Goal: Information Seeking & Learning: Understand process/instructions

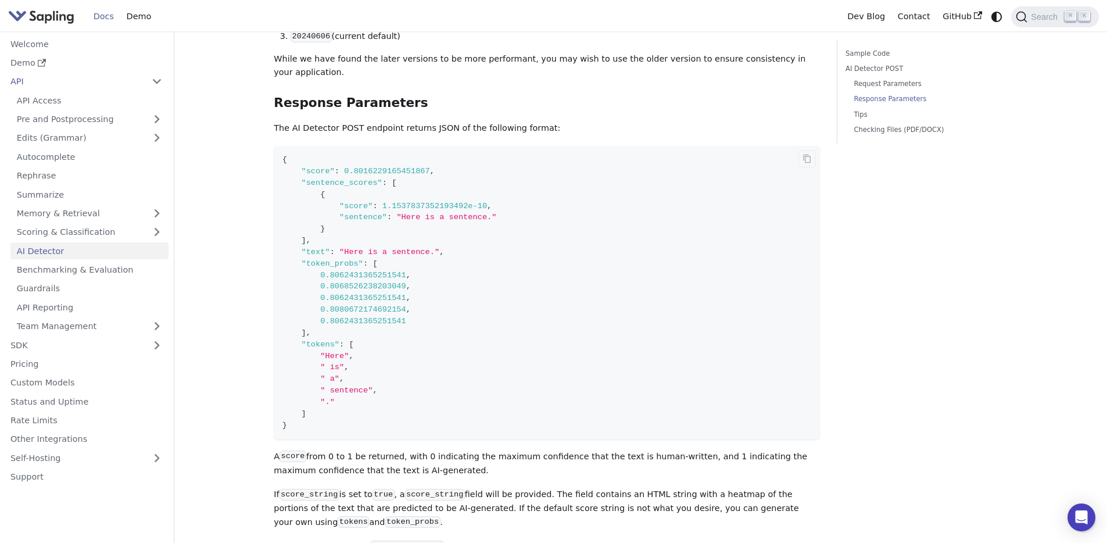
scroll to position [1014, 0]
click at [387, 167] on span "0.8016229165451867" at bounding box center [387, 171] width 86 height 9
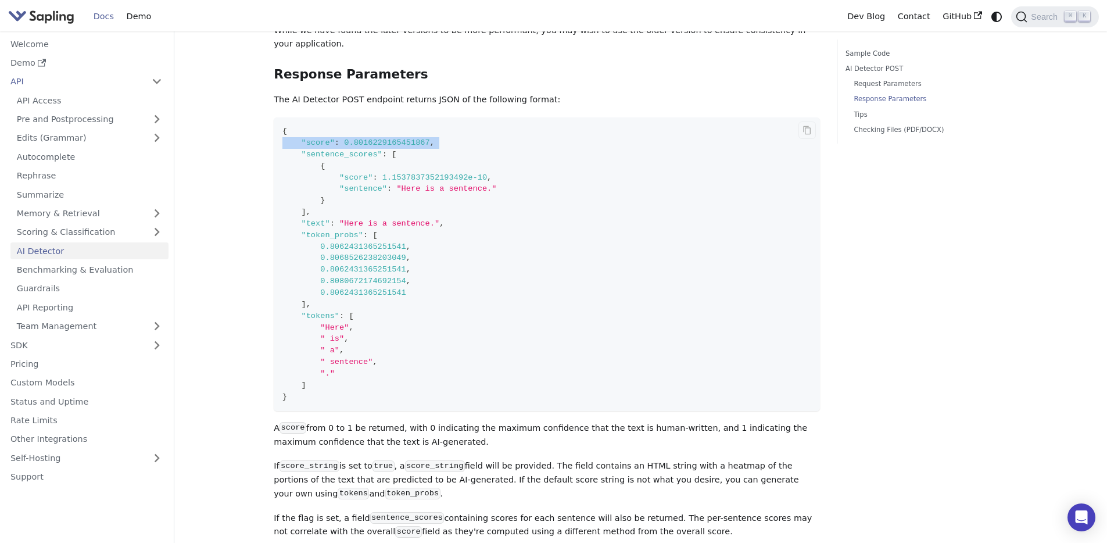
scroll to position [1045, 0]
click at [330, 322] on span ""Here"" at bounding box center [334, 326] width 28 height 9
click at [352, 241] on span "0.8062431365251541" at bounding box center [363, 245] width 86 height 9
click at [330, 322] on span ""Here"" at bounding box center [334, 326] width 28 height 9
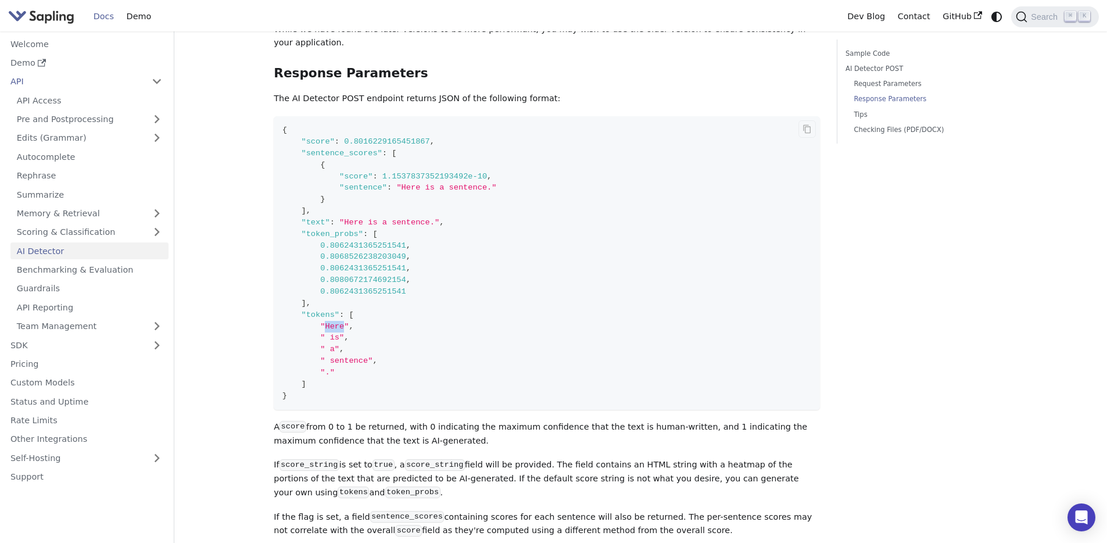
click at [330, 322] on span ""Here"" at bounding box center [334, 326] width 28 height 9
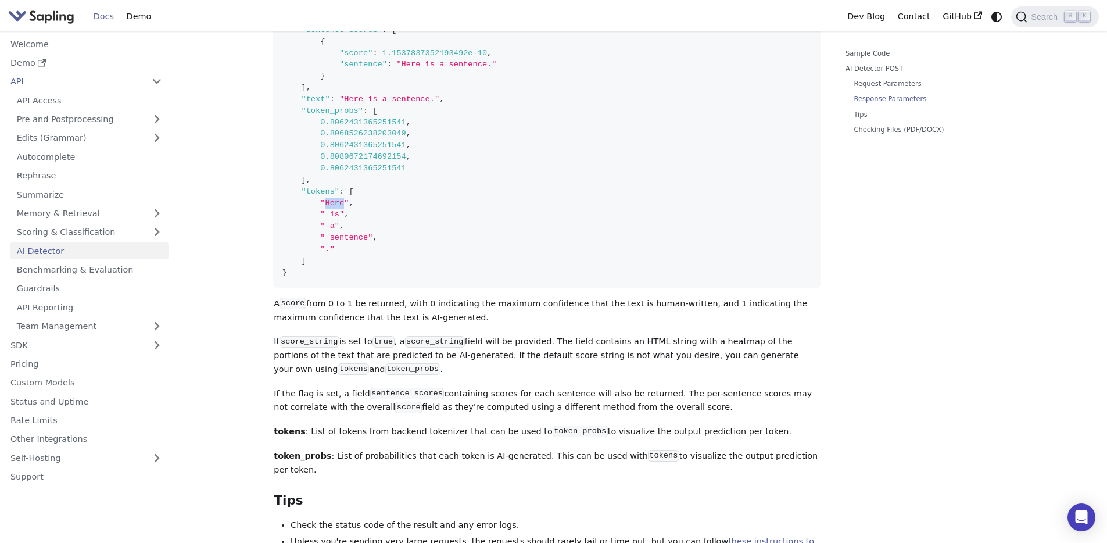
scroll to position [1200, 0]
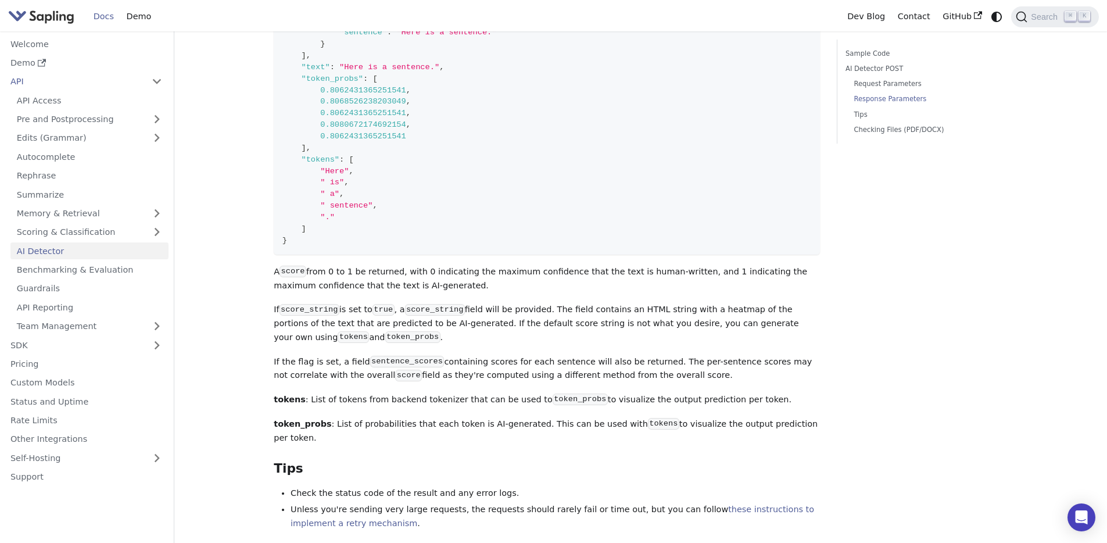
click at [498, 417] on p "token_probs : List of probabilities that each token is AI-generated. This can b…" at bounding box center [547, 431] width 546 height 28
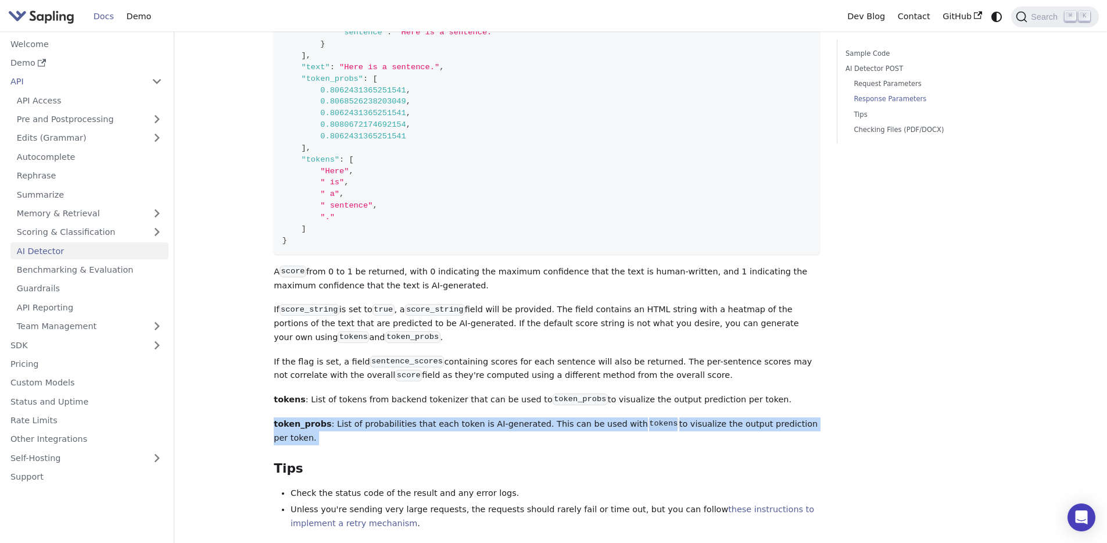
click at [498, 417] on p "token_probs : List of probabilities that each token is AI-generated. This can b…" at bounding box center [547, 431] width 546 height 28
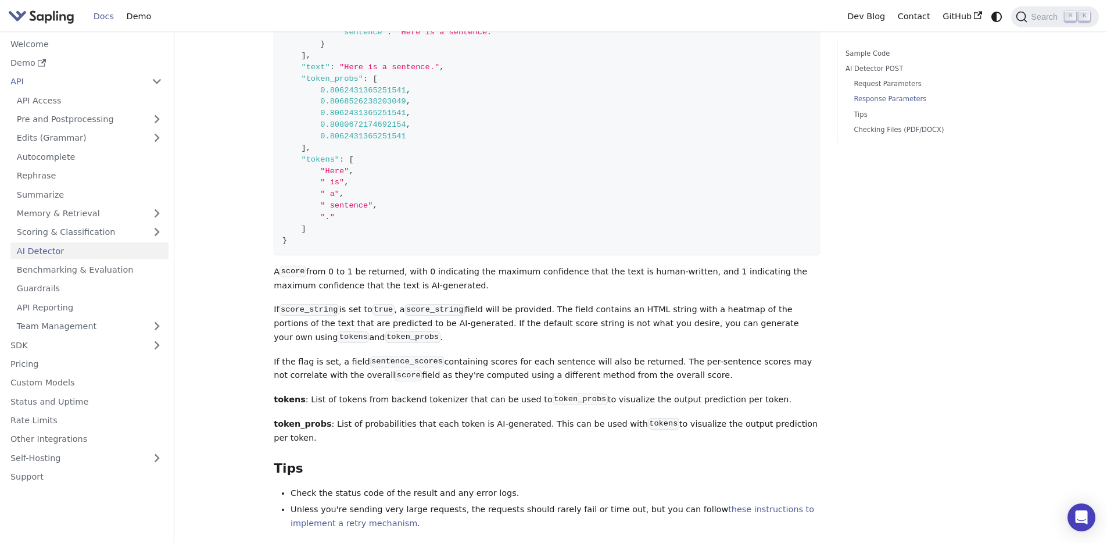
click at [488, 355] on p "If the flag is set, a field sentence_scores containing scores for each sentence…" at bounding box center [547, 369] width 546 height 28
click at [487, 355] on p "If the flag is set, a field sentence_scores containing scores for each sentence…" at bounding box center [547, 369] width 546 height 28
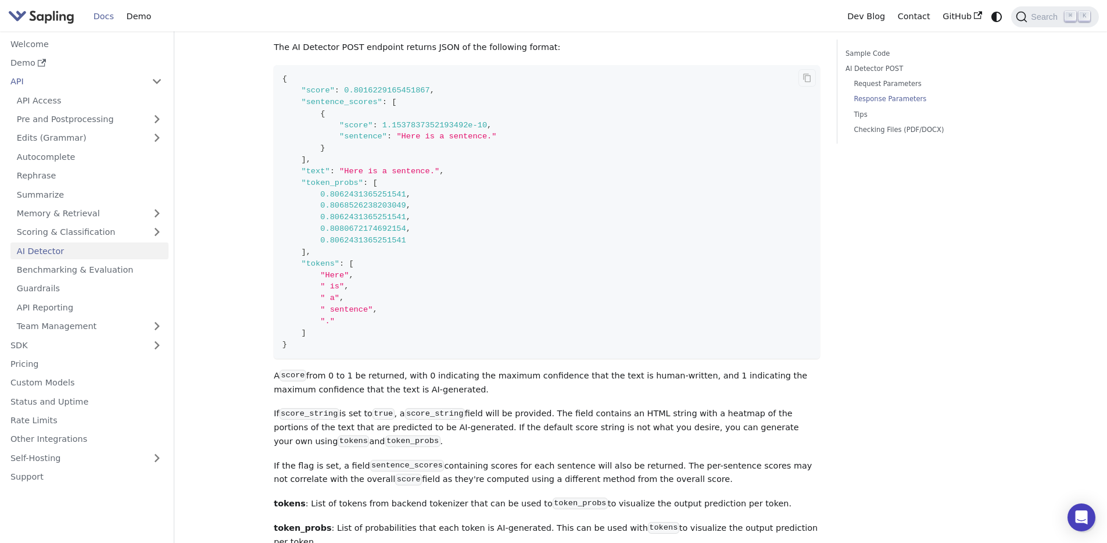
scroll to position [1095, 0]
